Goal: Task Accomplishment & Management: Manage account settings

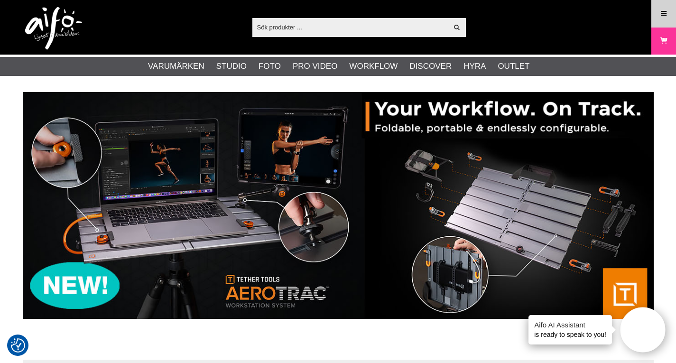
click at [662, 10] on icon at bounding box center [663, 14] width 9 height 10
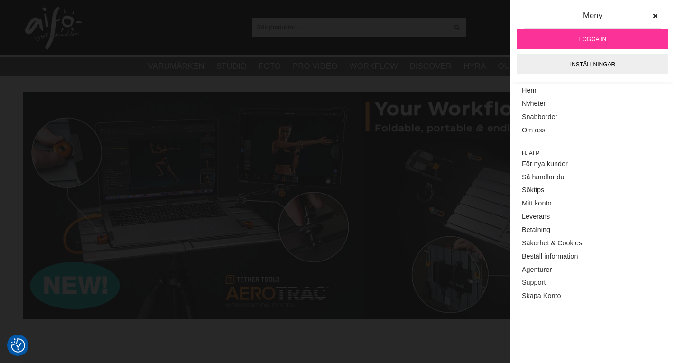
click at [594, 37] on span "Logga in" at bounding box center [592, 39] width 27 height 9
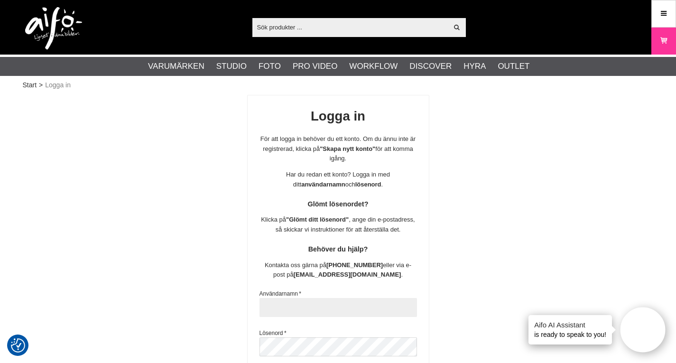
click at [387, 313] on input "text" at bounding box center [337, 307] width 157 height 19
paste input "SCManfred"
type input "SCManfred"
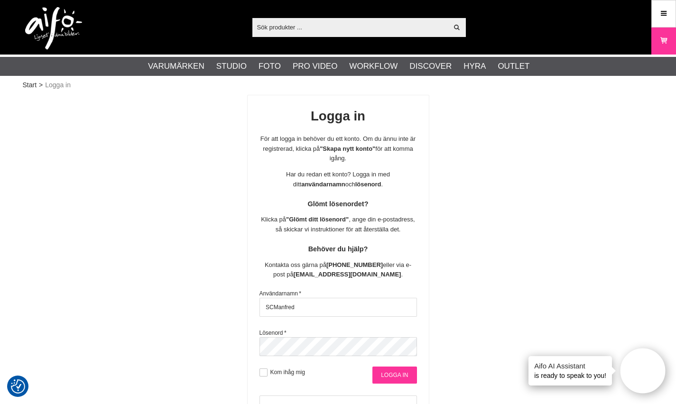
click at [400, 362] on input "Logga in" at bounding box center [394, 374] width 44 height 17
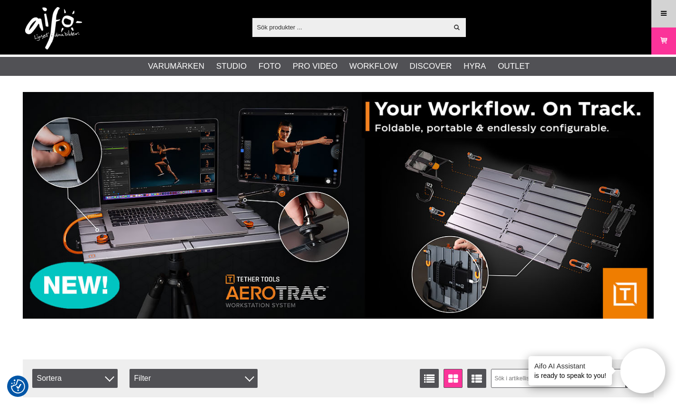
click at [659, 11] on icon at bounding box center [663, 14] width 9 height 10
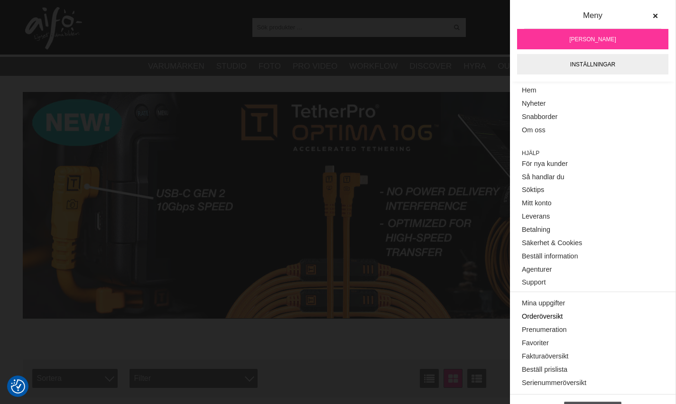
click at [544, 318] on link "Orderöversikt" at bounding box center [592, 316] width 142 height 13
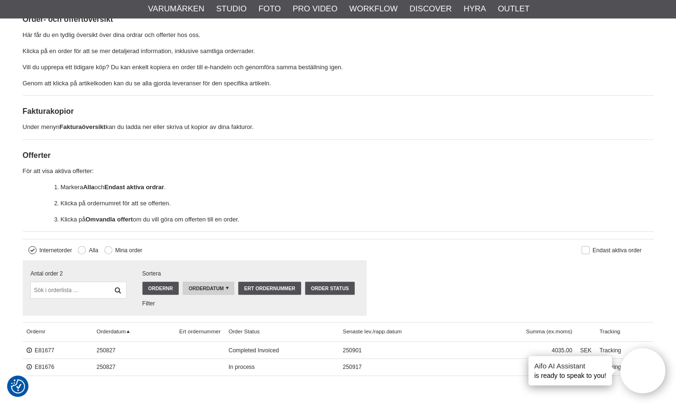
scroll to position [142, 0]
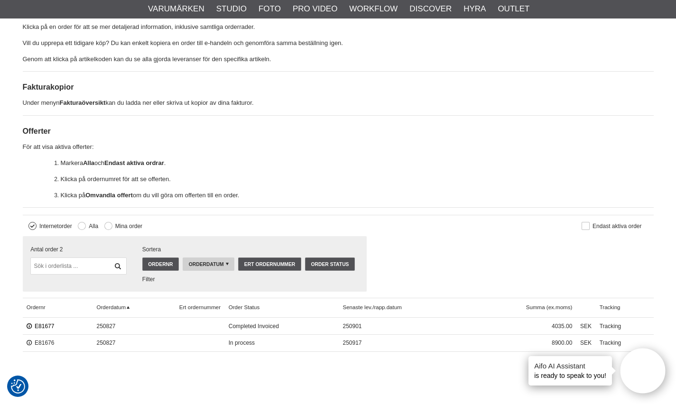
click at [43, 325] on link "E81677" at bounding box center [41, 326] width 28 height 7
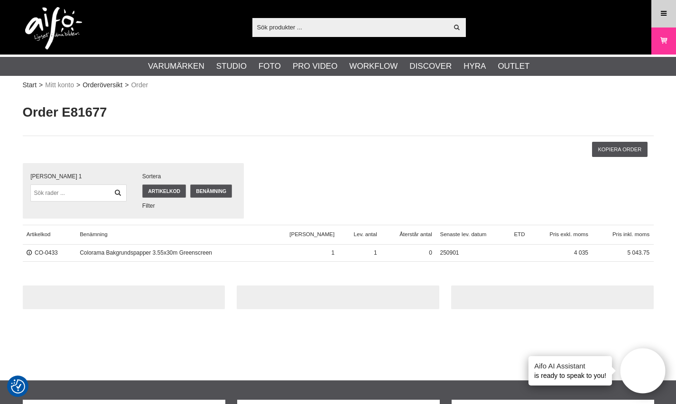
click at [657, 8] on link "Meny" at bounding box center [663, 13] width 24 height 22
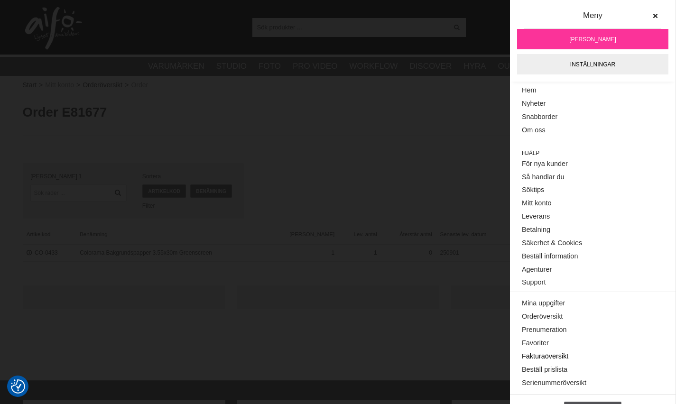
click at [559, 358] on link "Fakturaöversikt" at bounding box center [592, 356] width 142 height 13
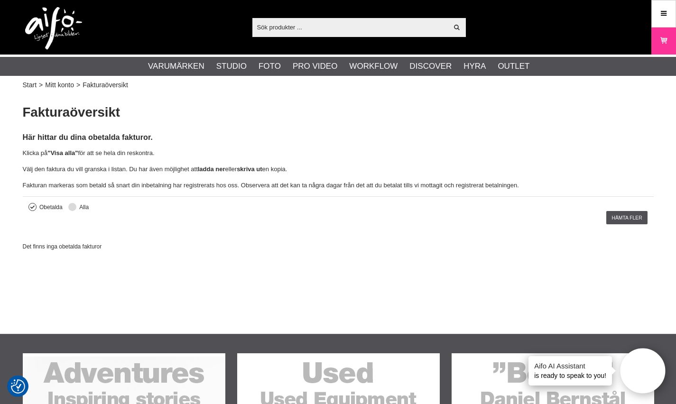
click at [71, 207] on button at bounding box center [72, 207] width 8 height 8
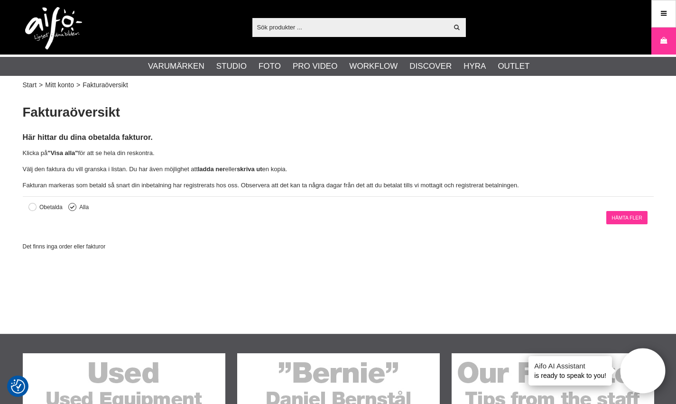
click at [632, 220] on link "Hämta fler" at bounding box center [626, 217] width 41 height 13
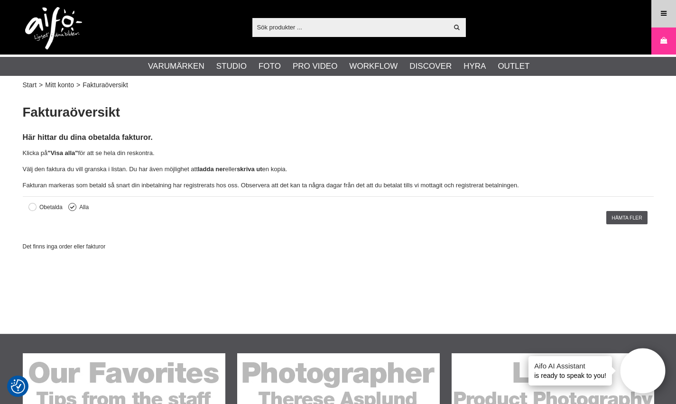
click at [661, 13] on icon at bounding box center [663, 14] width 9 height 10
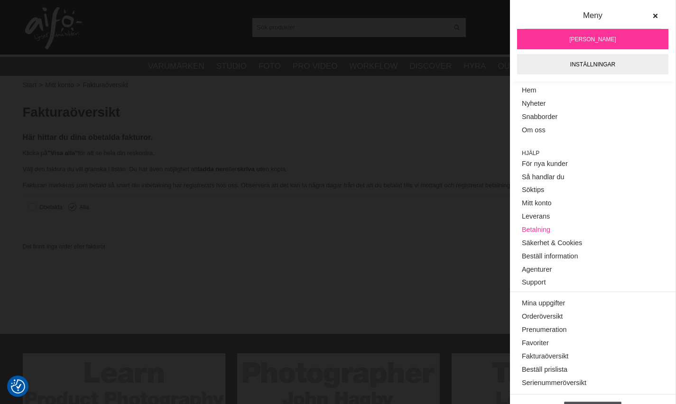
click at [537, 233] on link "Betalning" at bounding box center [592, 229] width 142 height 13
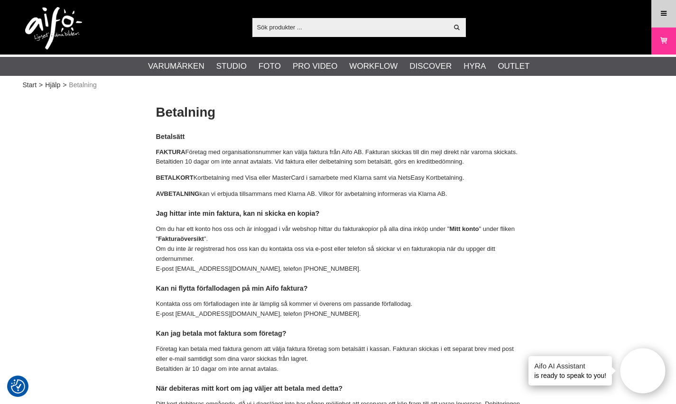
click at [667, 14] on icon at bounding box center [663, 14] width 9 height 10
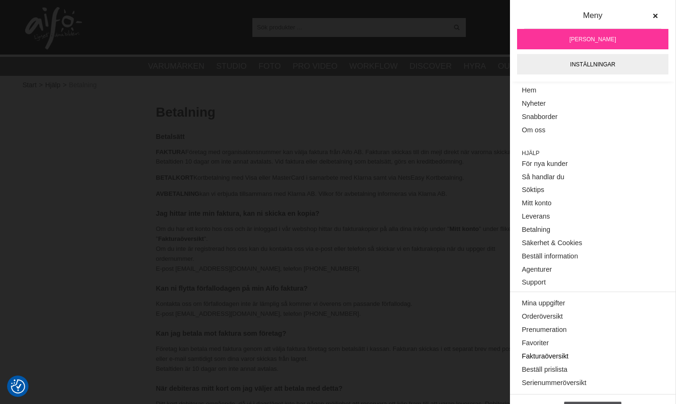
click at [548, 361] on link "Fakturaöversikt" at bounding box center [592, 356] width 142 height 13
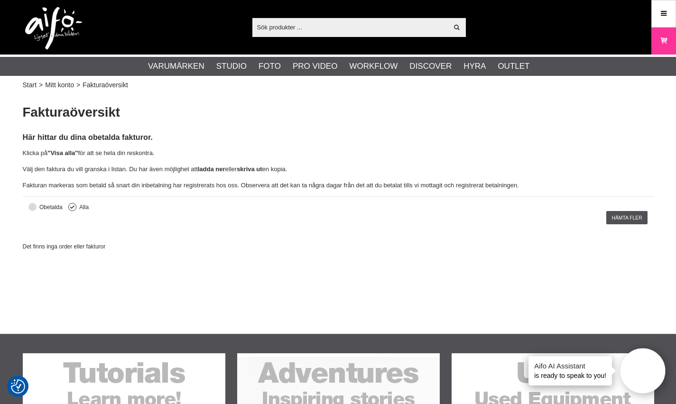
click at [29, 206] on button at bounding box center [32, 207] width 8 height 8
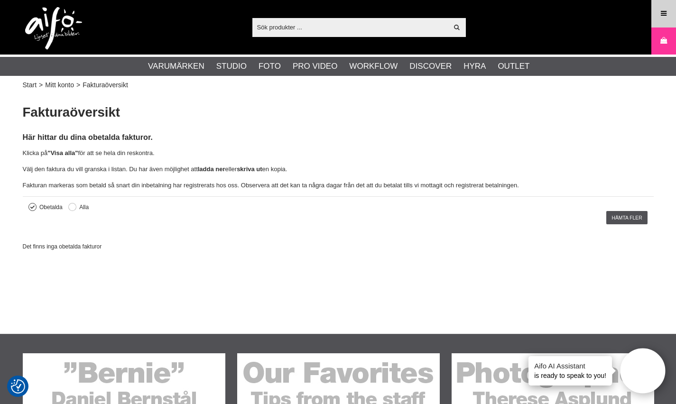
click at [668, 12] on link "Meny" at bounding box center [663, 13] width 24 height 22
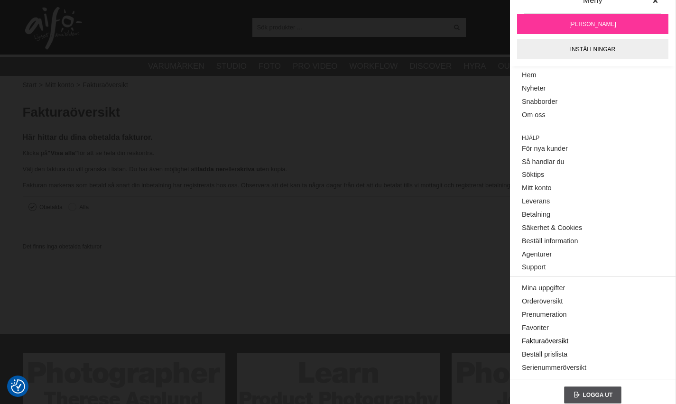
scroll to position [22, 0]
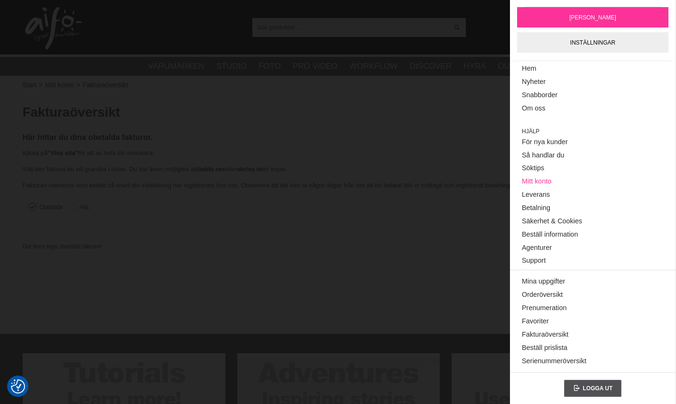
click at [540, 179] on link "Mitt konto" at bounding box center [592, 181] width 142 height 13
